Goal: Transaction & Acquisition: Purchase product/service

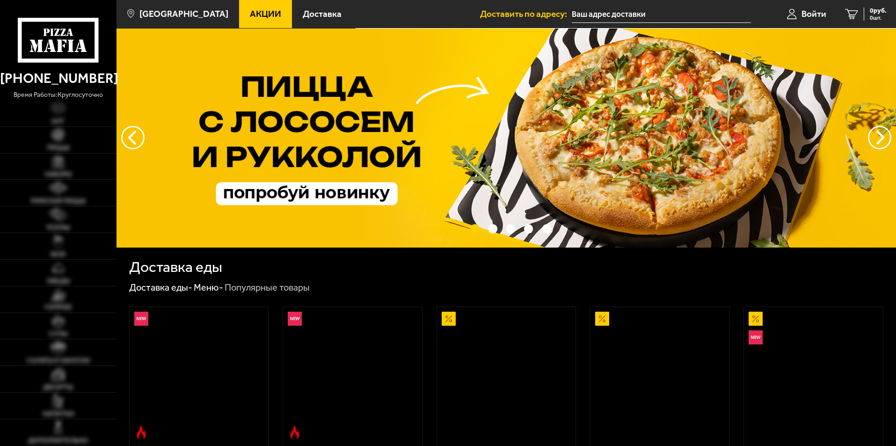
type input "[STREET_ADDRESS]"
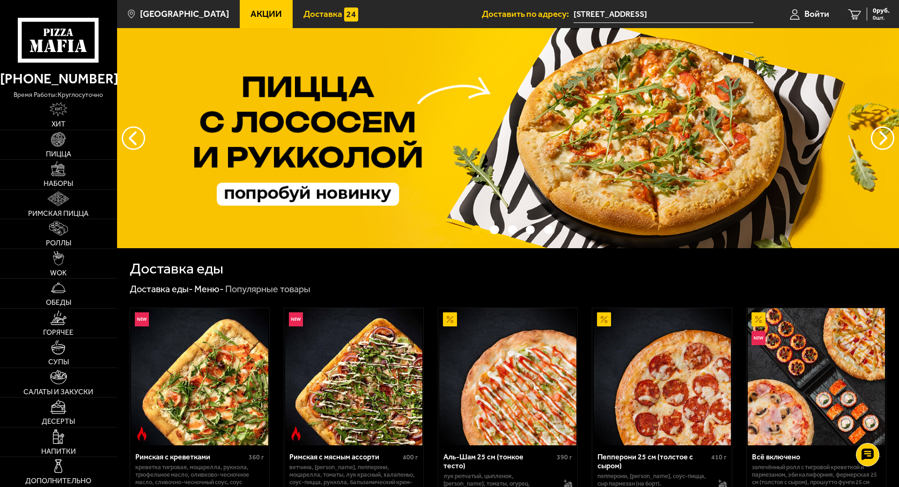
click at [307, 13] on span "Доставка" at bounding box center [322, 13] width 39 height 9
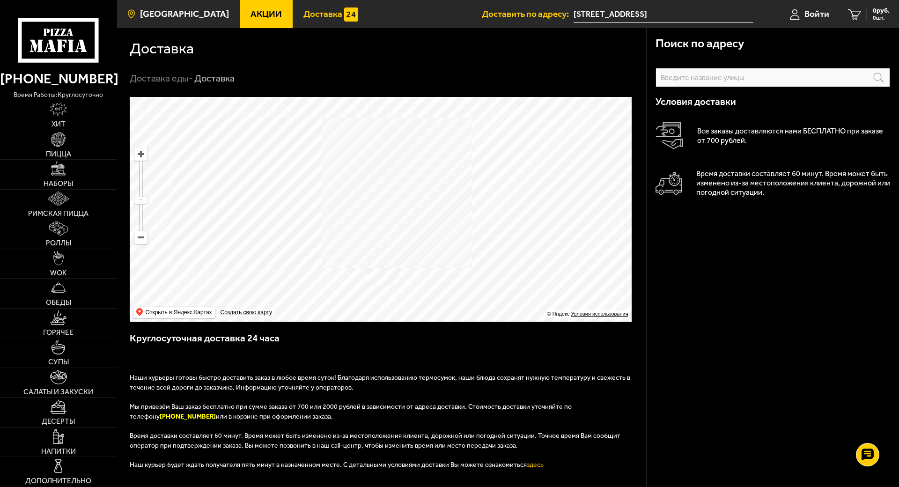
click at [192, 17] on span "[GEOGRAPHIC_DATA]" at bounding box center [184, 13] width 89 height 9
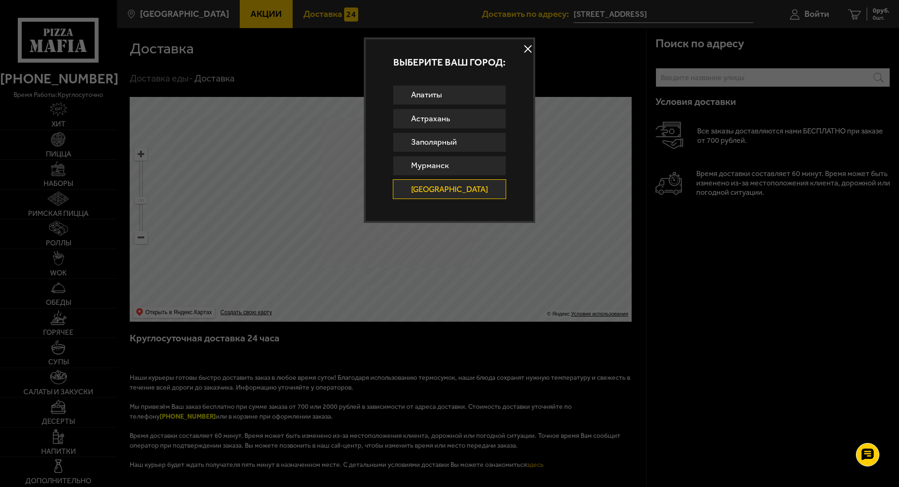
click at [521, 48] on button at bounding box center [528, 49] width 14 height 14
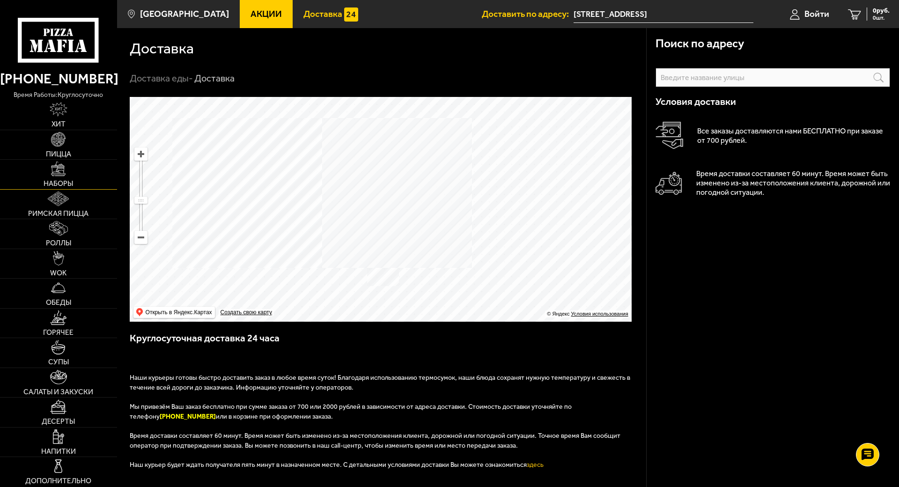
click at [65, 164] on link "Наборы" at bounding box center [58, 174] width 117 height 29
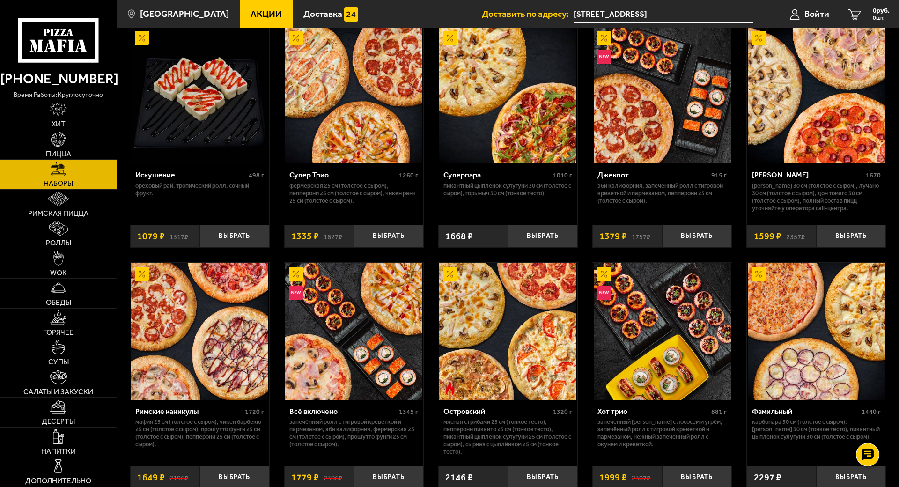
scroll to position [492, 0]
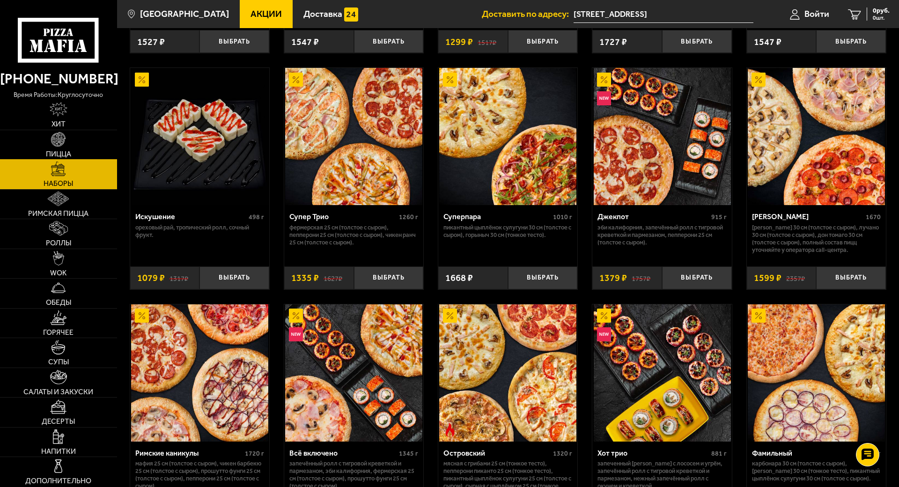
click at [59, 132] on img at bounding box center [58, 139] width 15 height 15
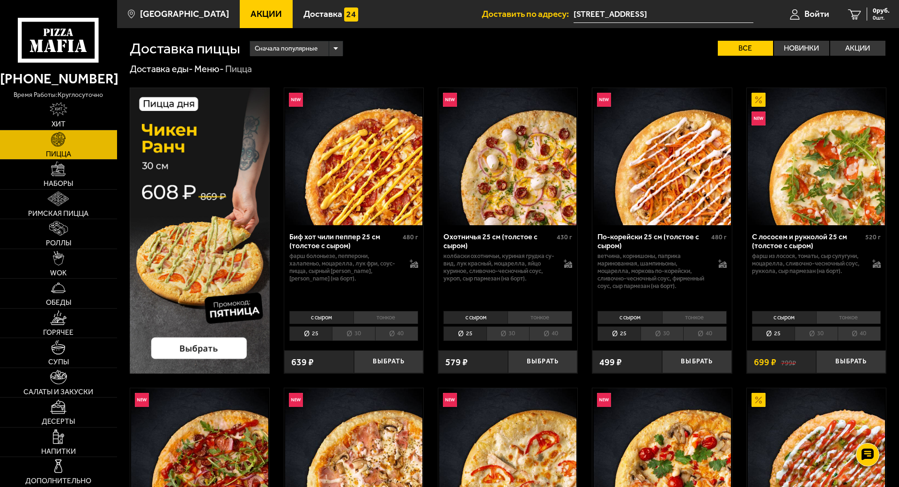
click at [349, 331] on li "30" at bounding box center [353, 333] width 43 height 15
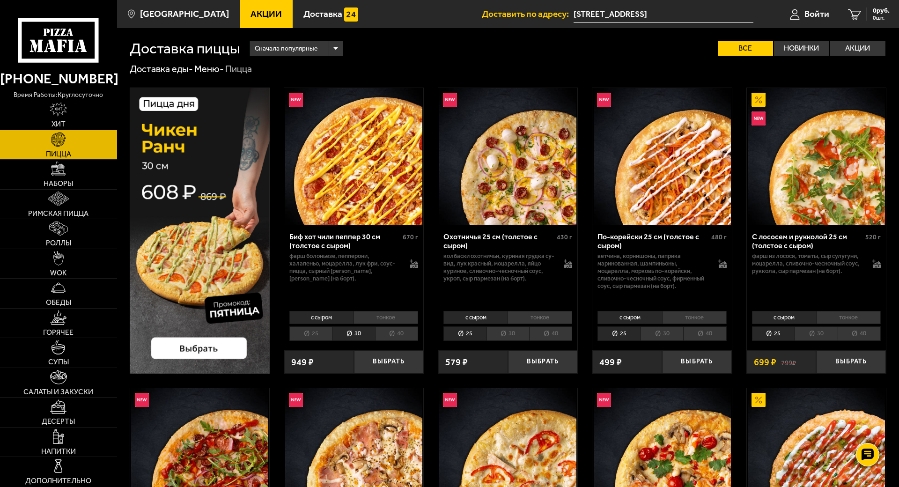
click at [508, 332] on li "30" at bounding box center [507, 333] width 43 height 15
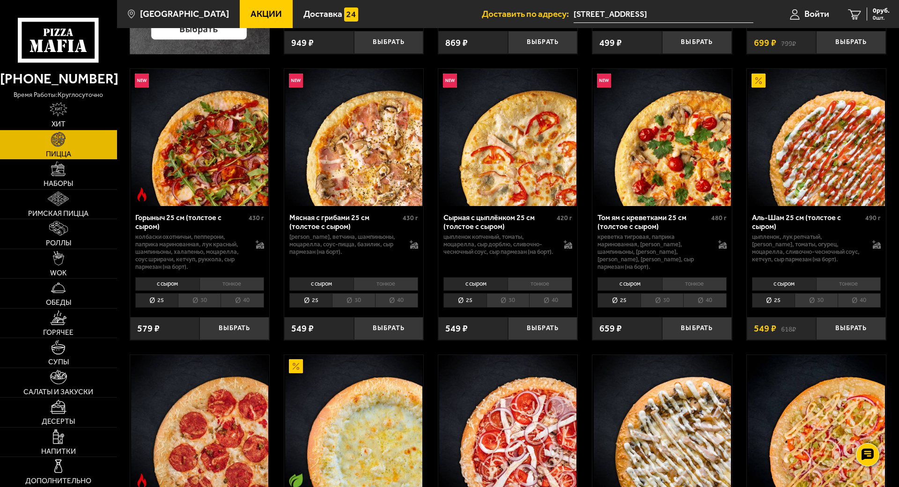
scroll to position [328, 0]
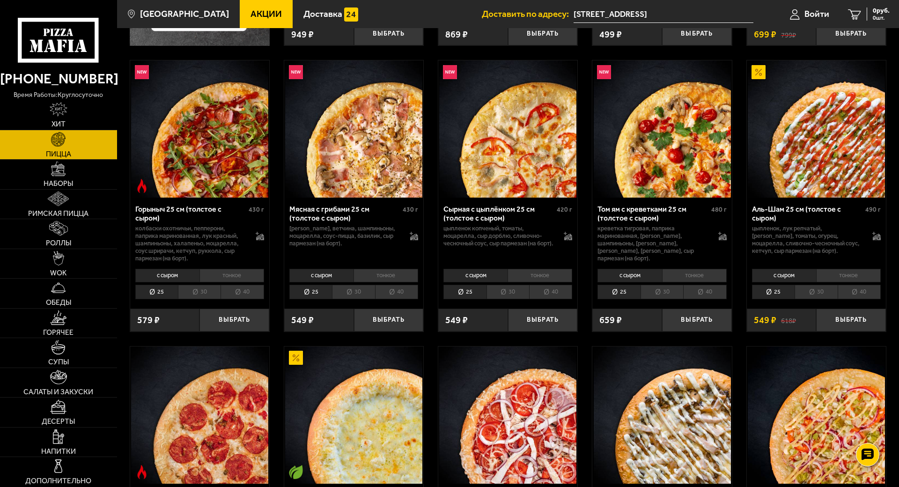
click at [712, 289] on li "40" at bounding box center [704, 292] width 43 height 15
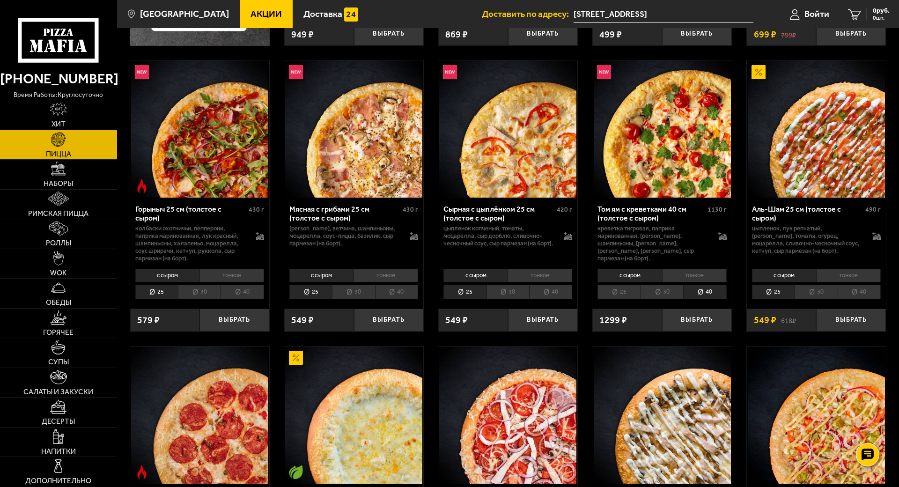
click at [664, 294] on li "30" at bounding box center [661, 292] width 43 height 15
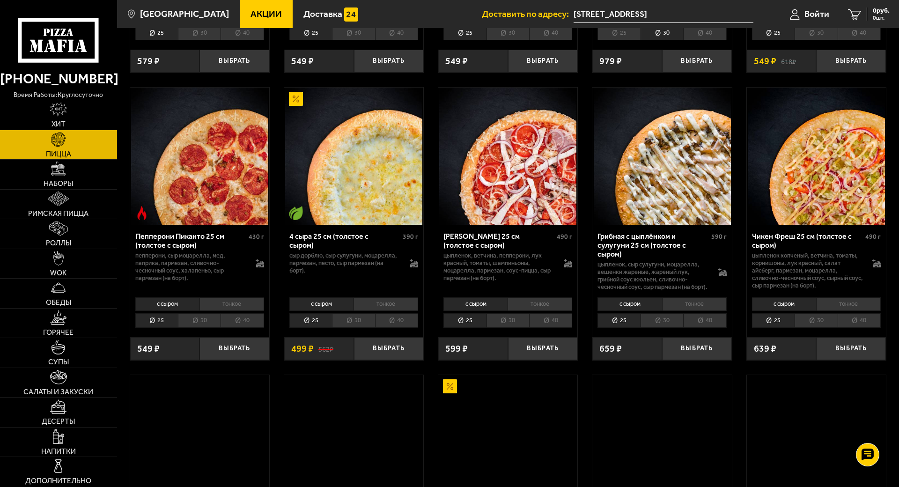
scroll to position [655, 0]
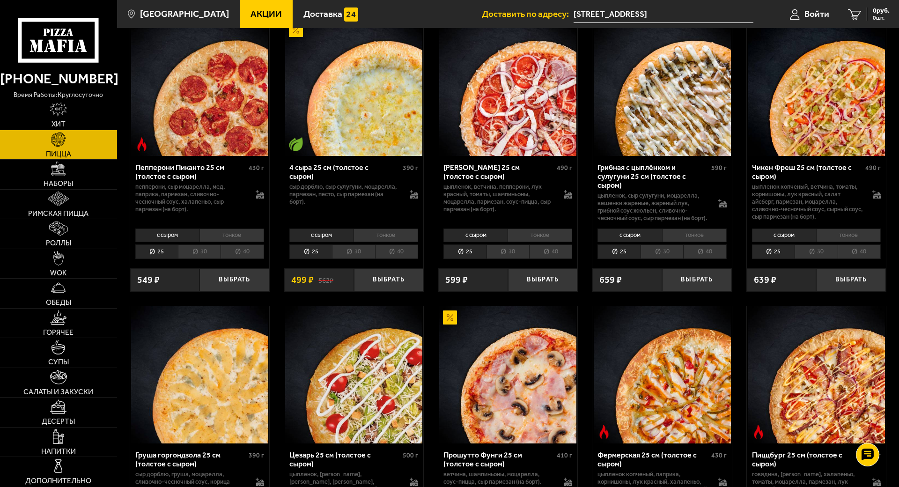
click at [655, 259] on li "30" at bounding box center [661, 251] width 43 height 15
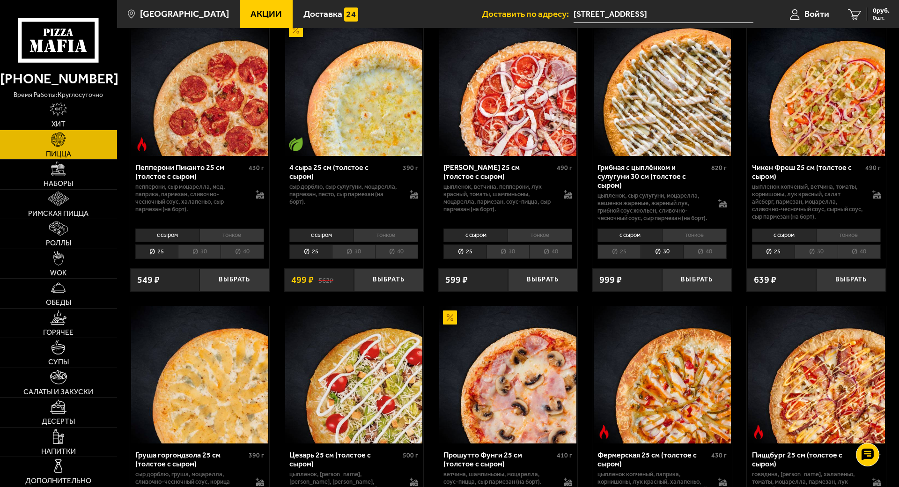
click at [619, 259] on li "25" at bounding box center [618, 251] width 43 height 15
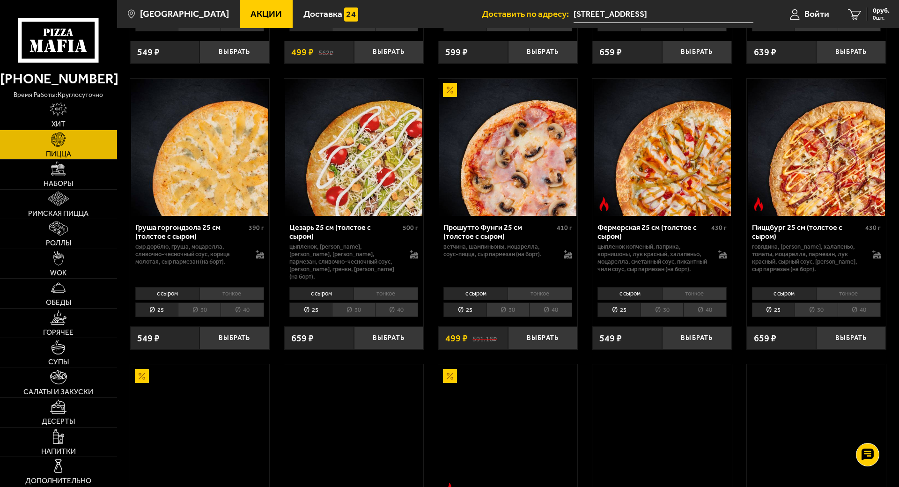
scroll to position [889, 0]
